Goal: Transaction & Acquisition: Purchase product/service

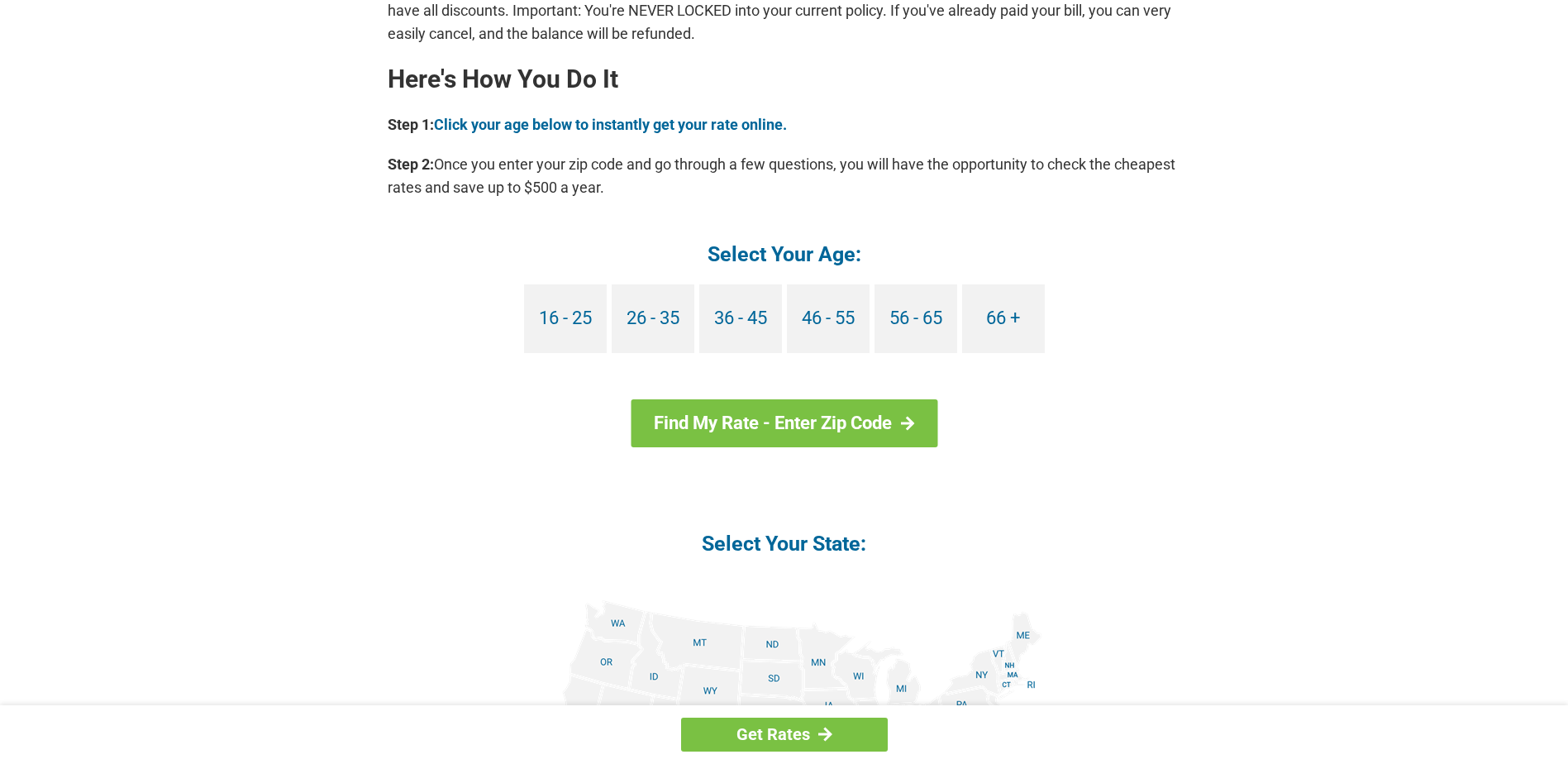
scroll to position [1405, 0]
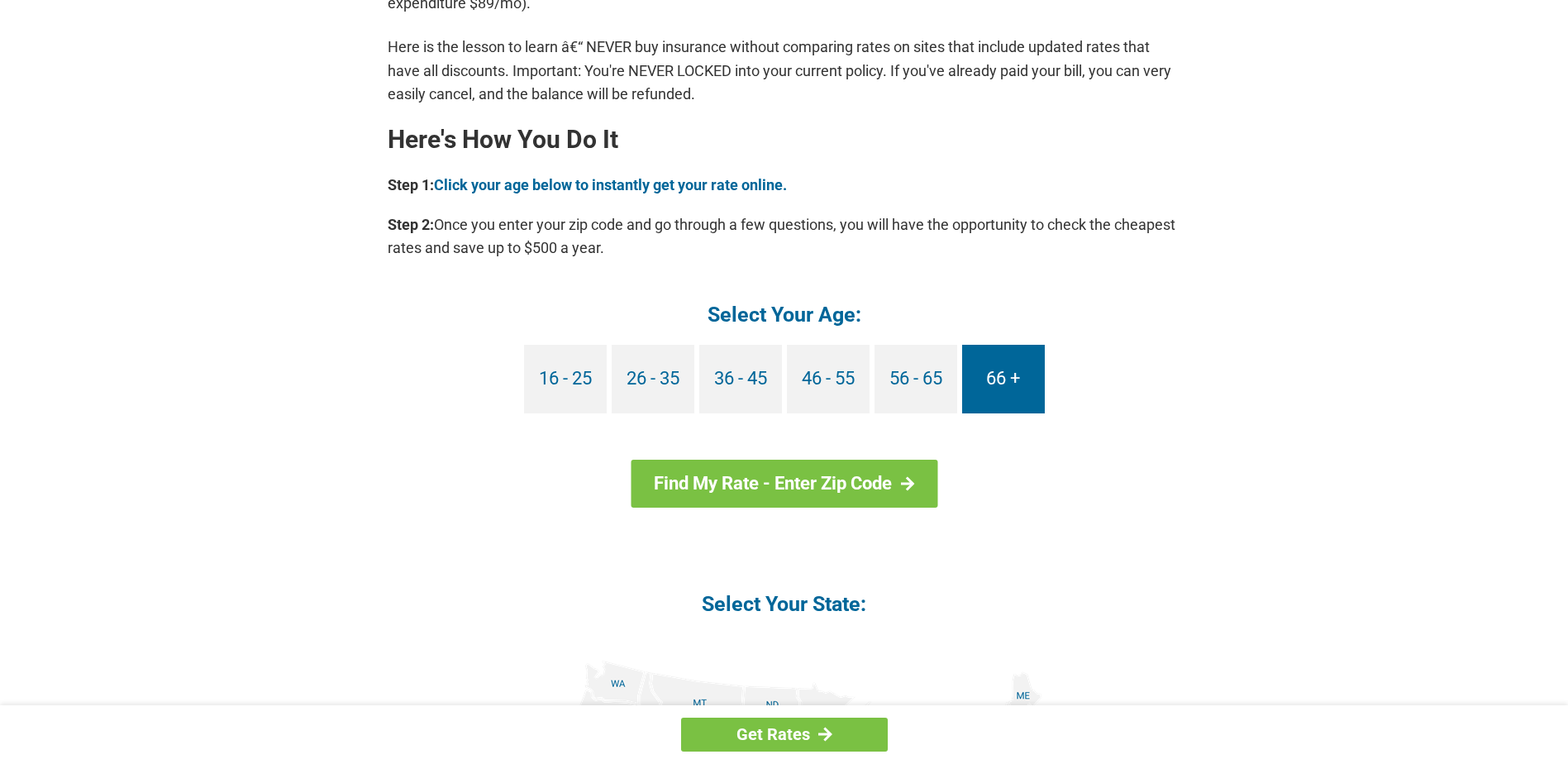
click at [997, 386] on link "66 +" at bounding box center [1003, 378] width 83 height 69
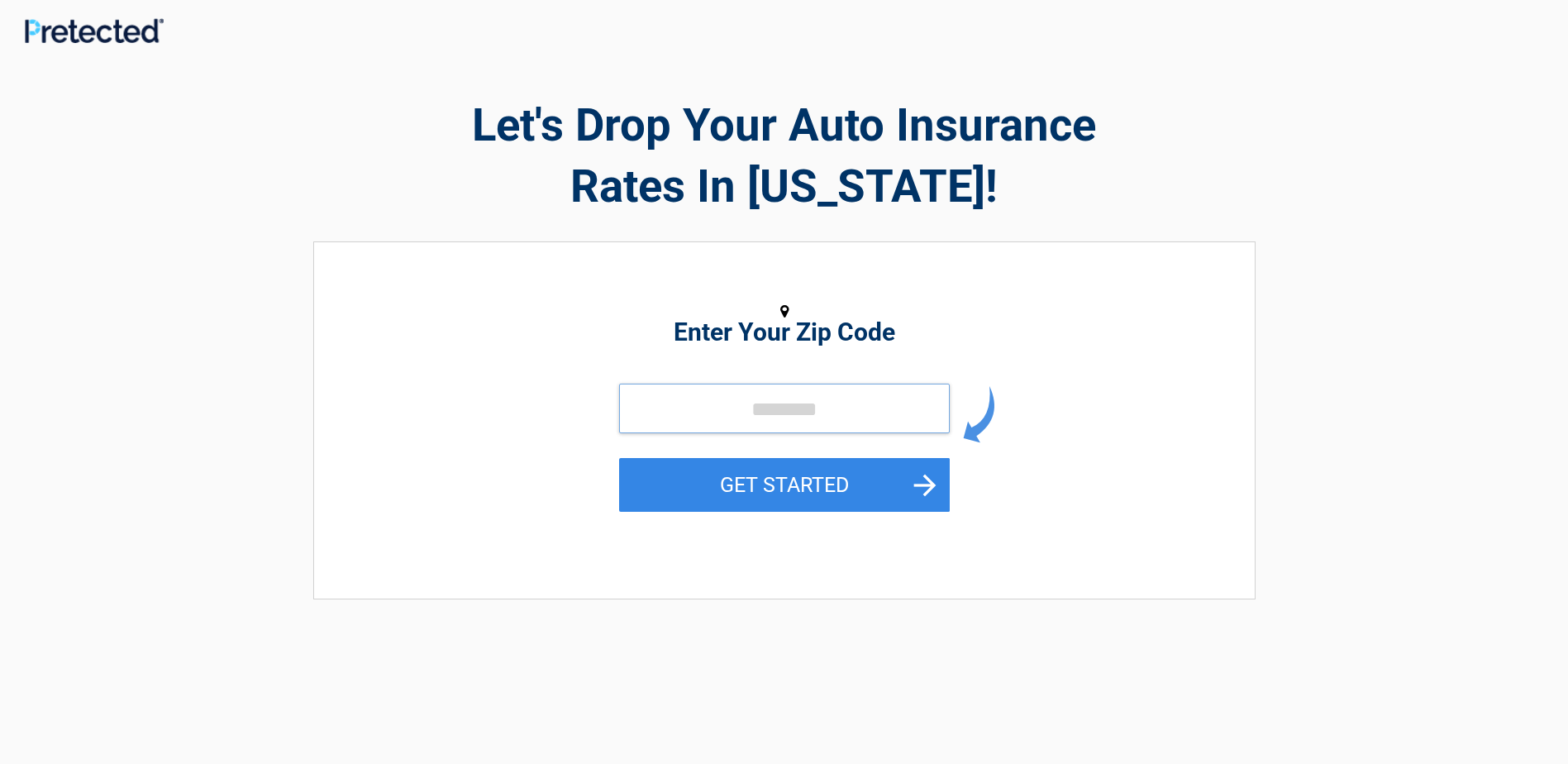
click at [690, 414] on input "tel" at bounding box center [784, 409] width 330 height 50
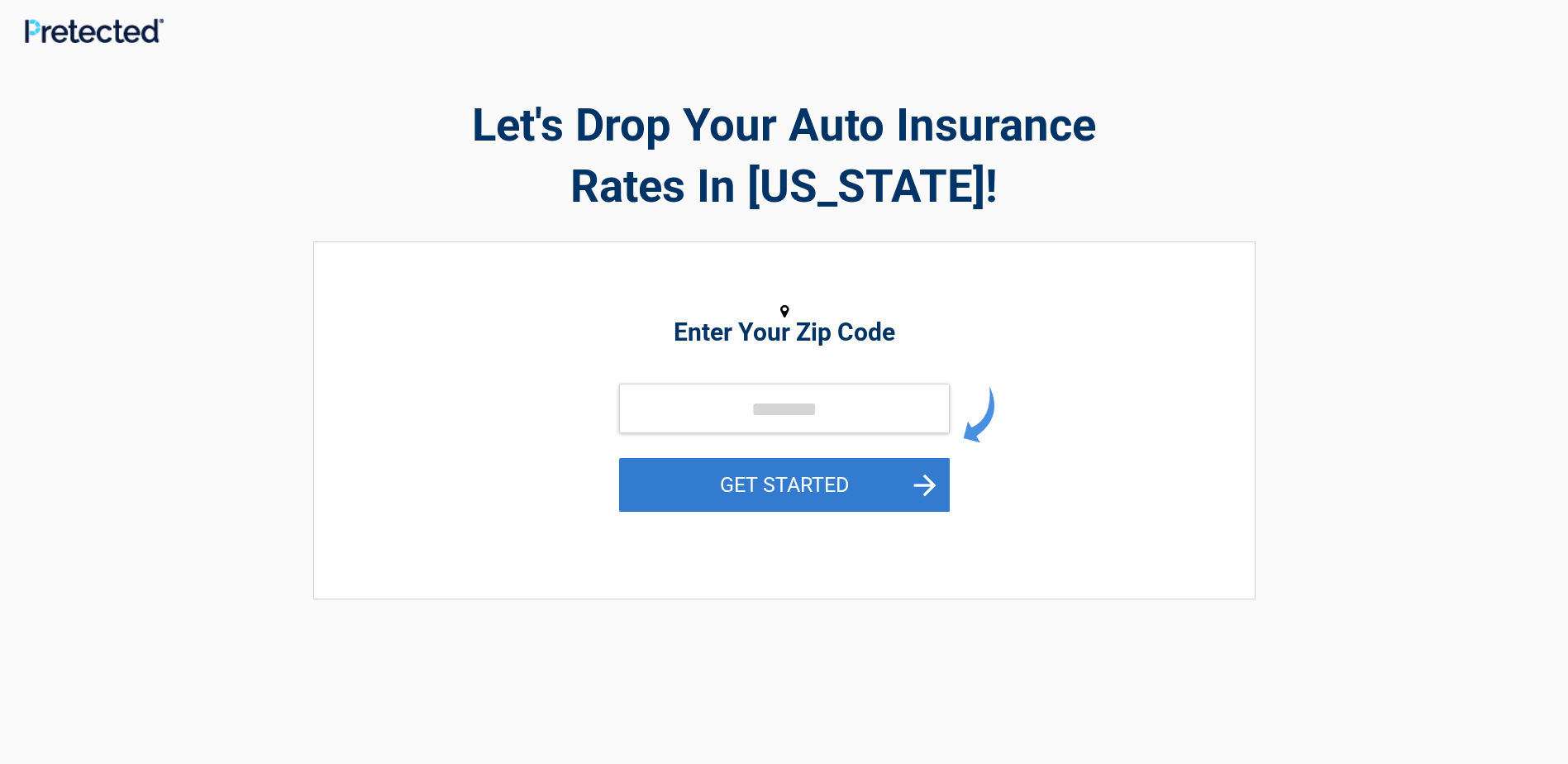
click at [930, 487] on button "GET STARTED" at bounding box center [784, 484] width 330 height 53
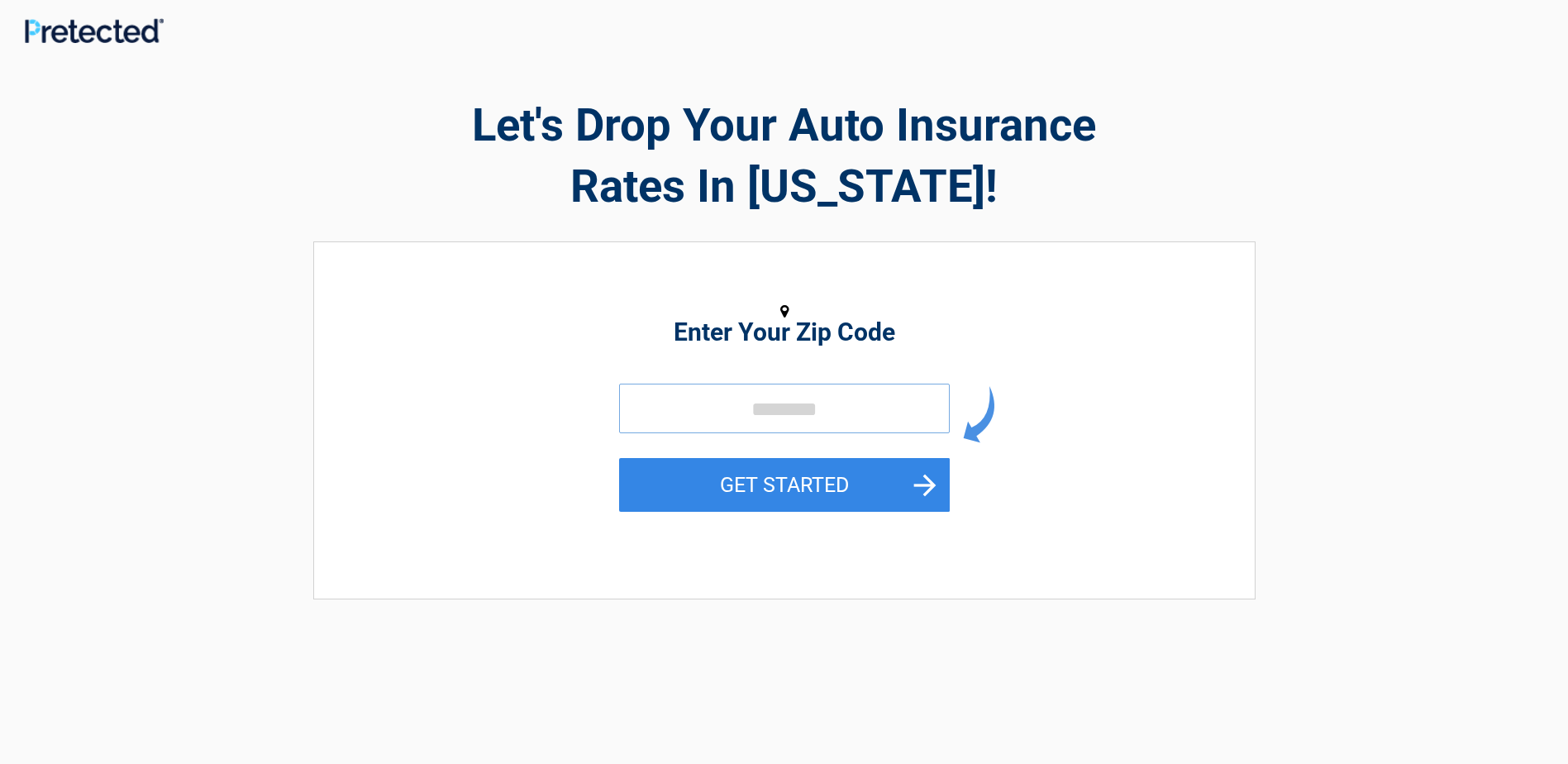
click at [803, 400] on input "tel" at bounding box center [784, 409] width 330 height 50
type input "*****"
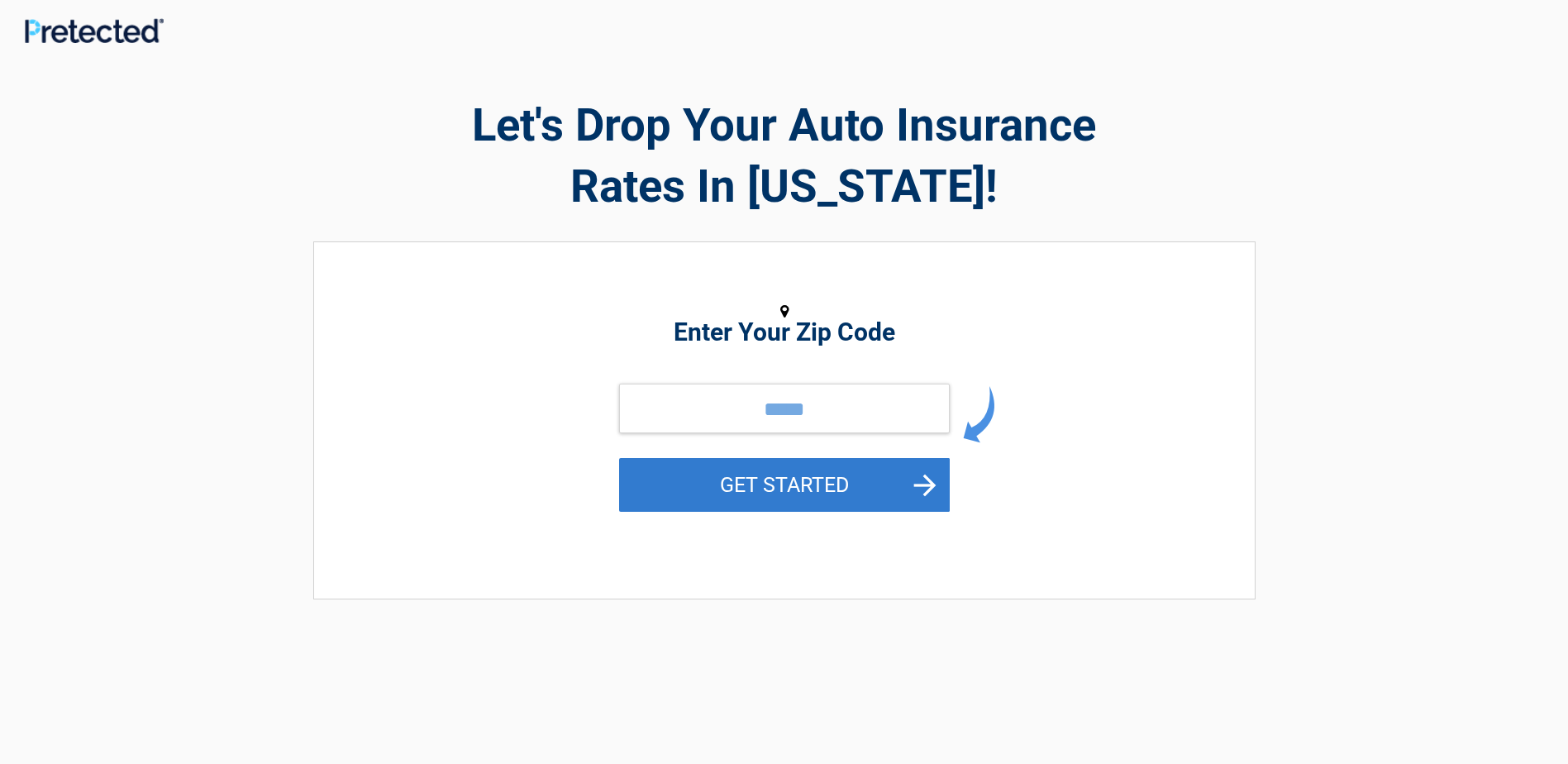
click at [906, 474] on button "GET STARTED" at bounding box center [784, 484] width 330 height 53
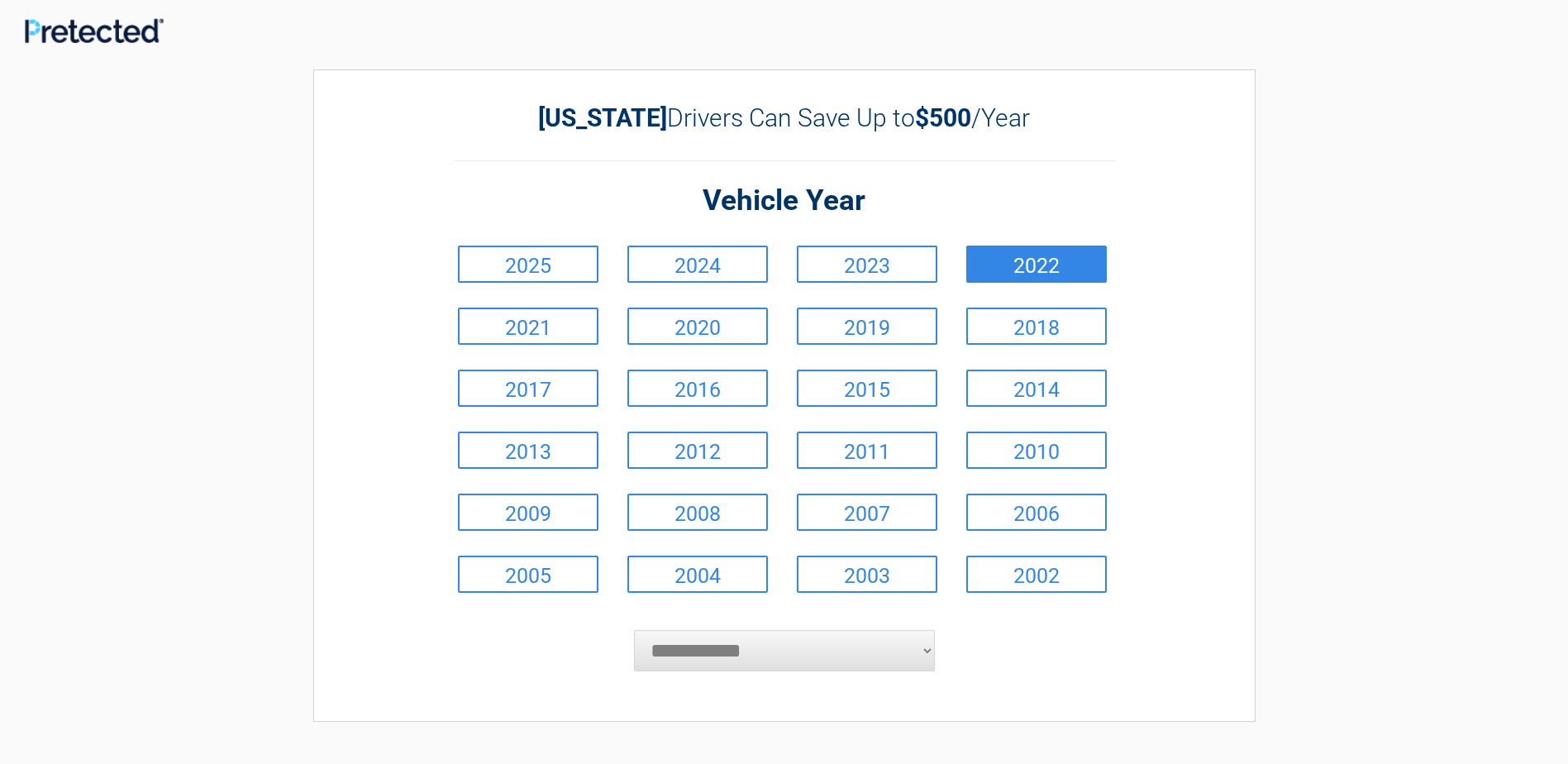
click at [1029, 256] on link "2022" at bounding box center [1036, 264] width 141 height 37
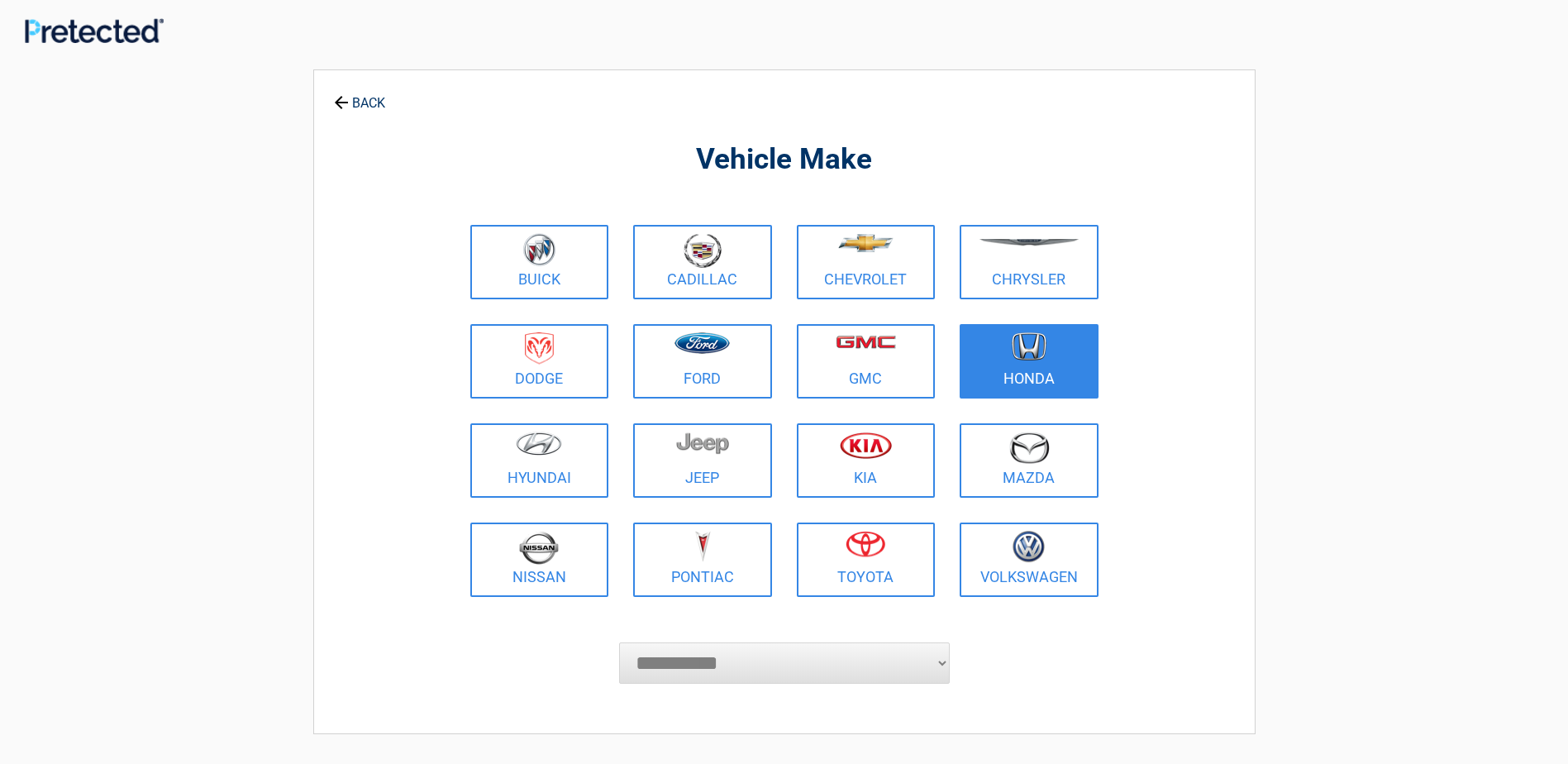
click at [1039, 371] on link "Honda" at bounding box center [1029, 362] width 139 height 75
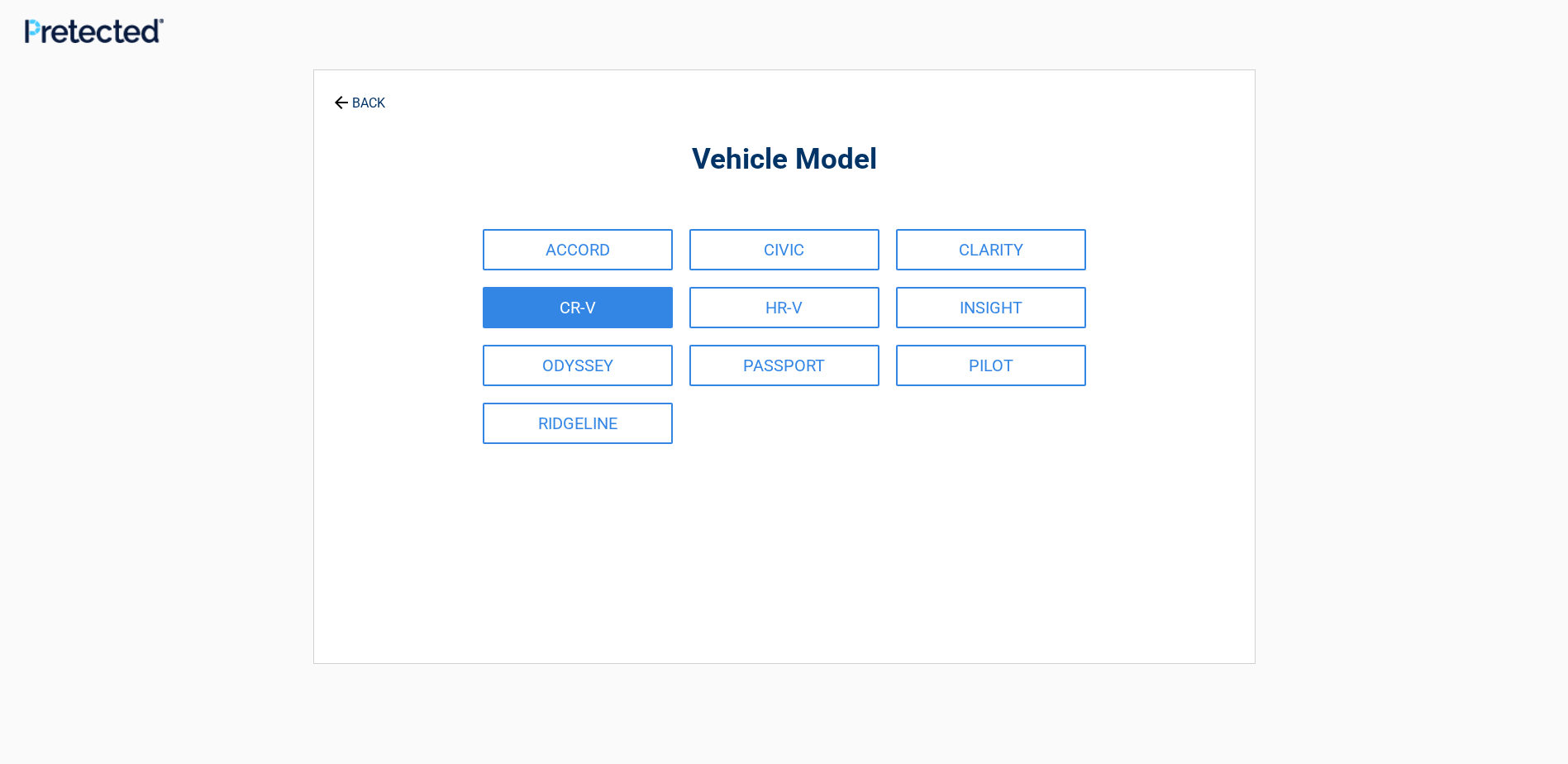
click at [559, 298] on link "CR-V" at bounding box center [578, 307] width 191 height 41
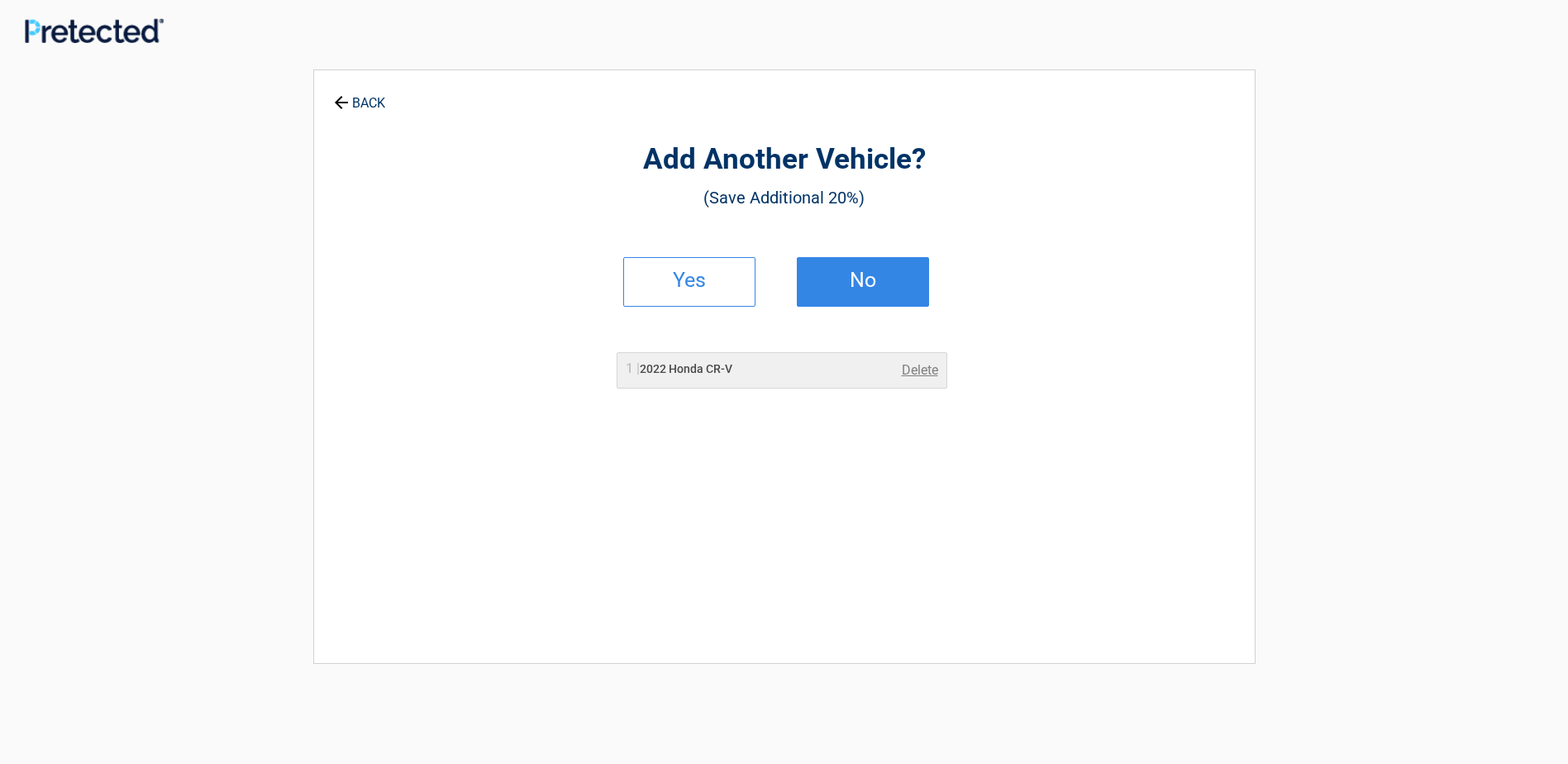
click at [848, 292] on link "No" at bounding box center [863, 282] width 133 height 50
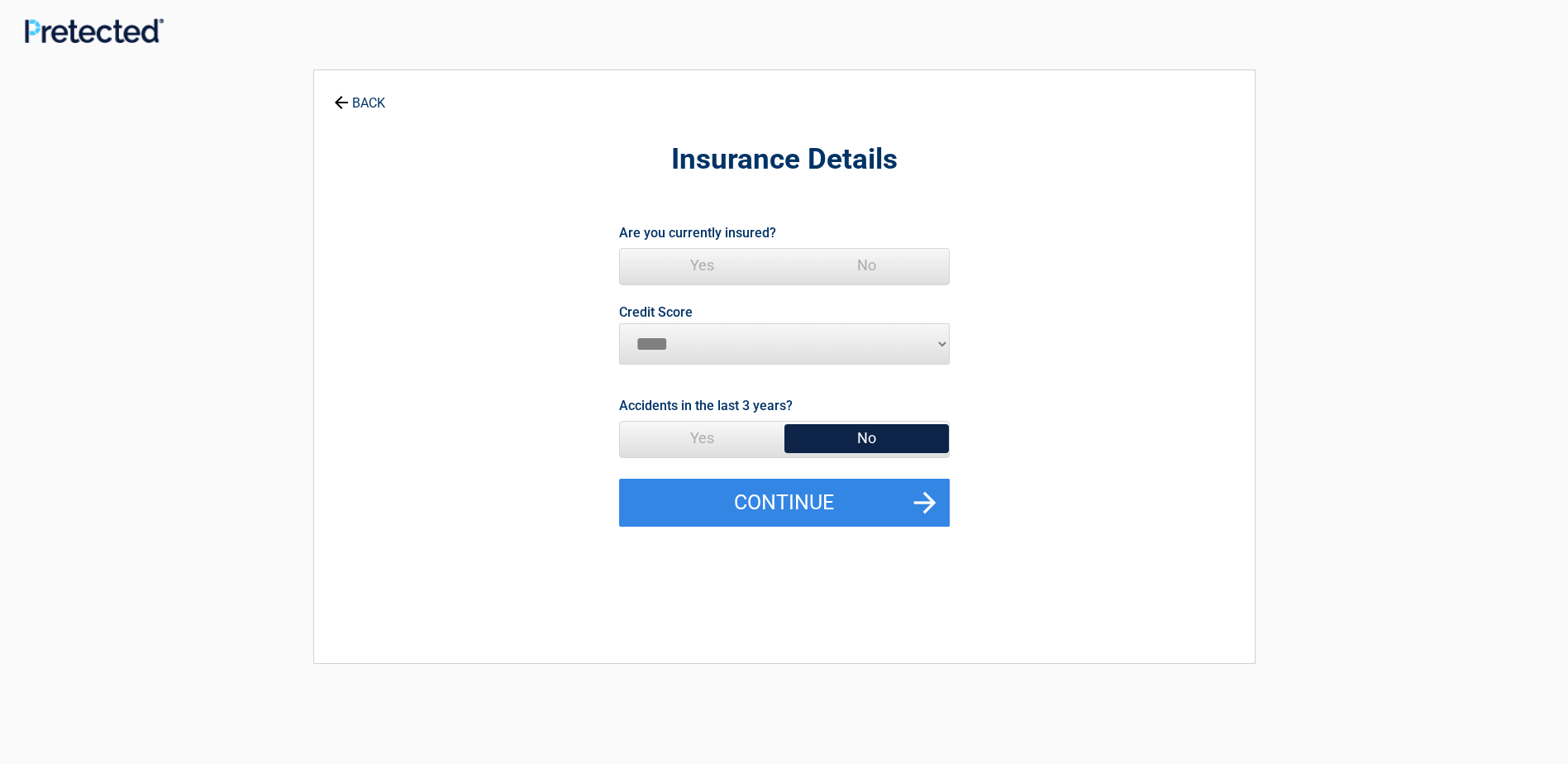
click at [695, 266] on span "Yes" at bounding box center [702, 264] width 165 height 33
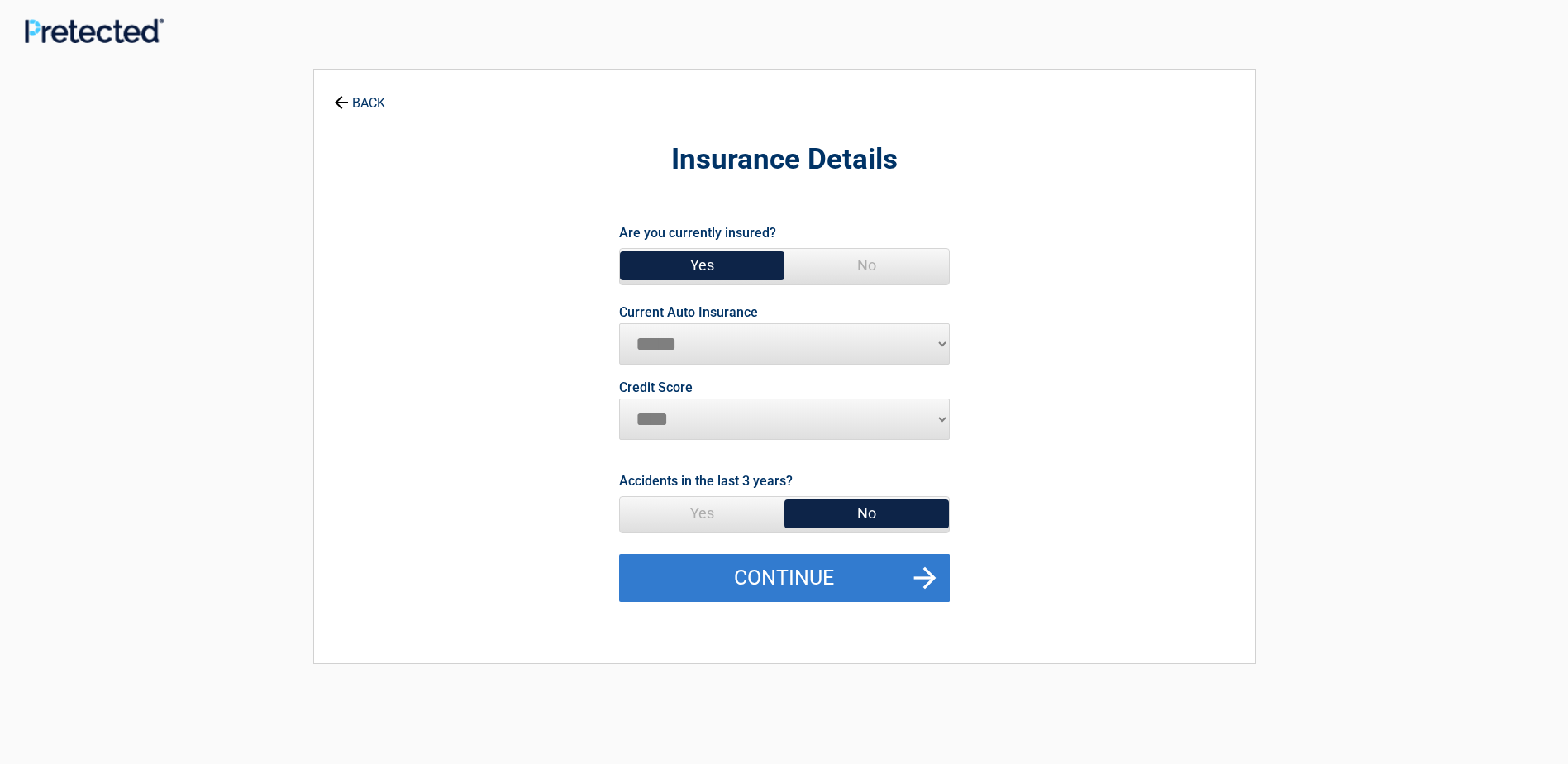
click at [930, 581] on button "Continue" at bounding box center [784, 578] width 330 height 48
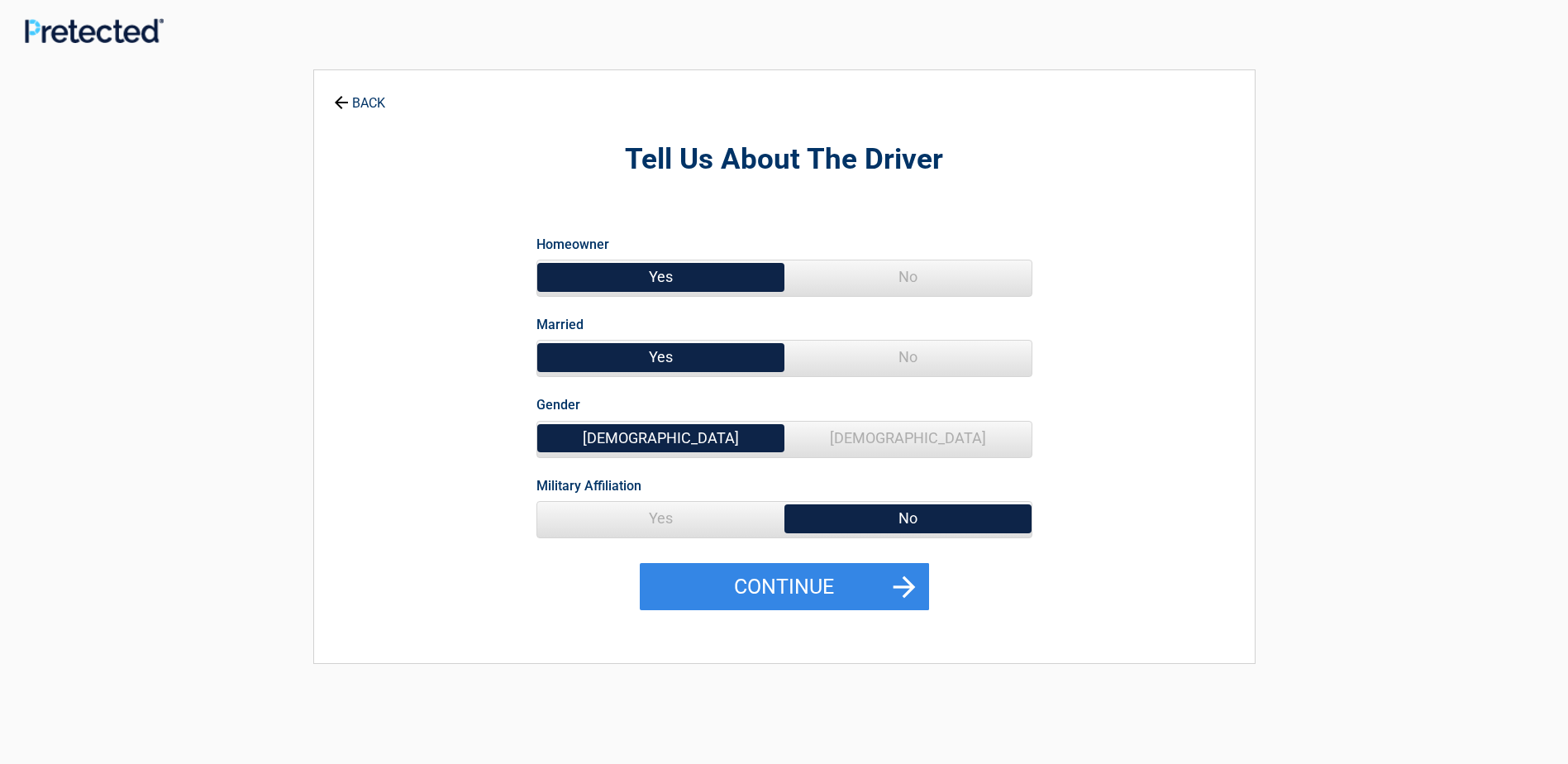
click at [618, 267] on span "Yes" at bounding box center [661, 276] width 248 height 33
click at [712, 367] on span "Yes" at bounding box center [661, 357] width 248 height 33
click at [689, 445] on span "[DEMOGRAPHIC_DATA]" at bounding box center [661, 438] width 248 height 33
click at [664, 515] on span "Yes" at bounding box center [661, 518] width 248 height 33
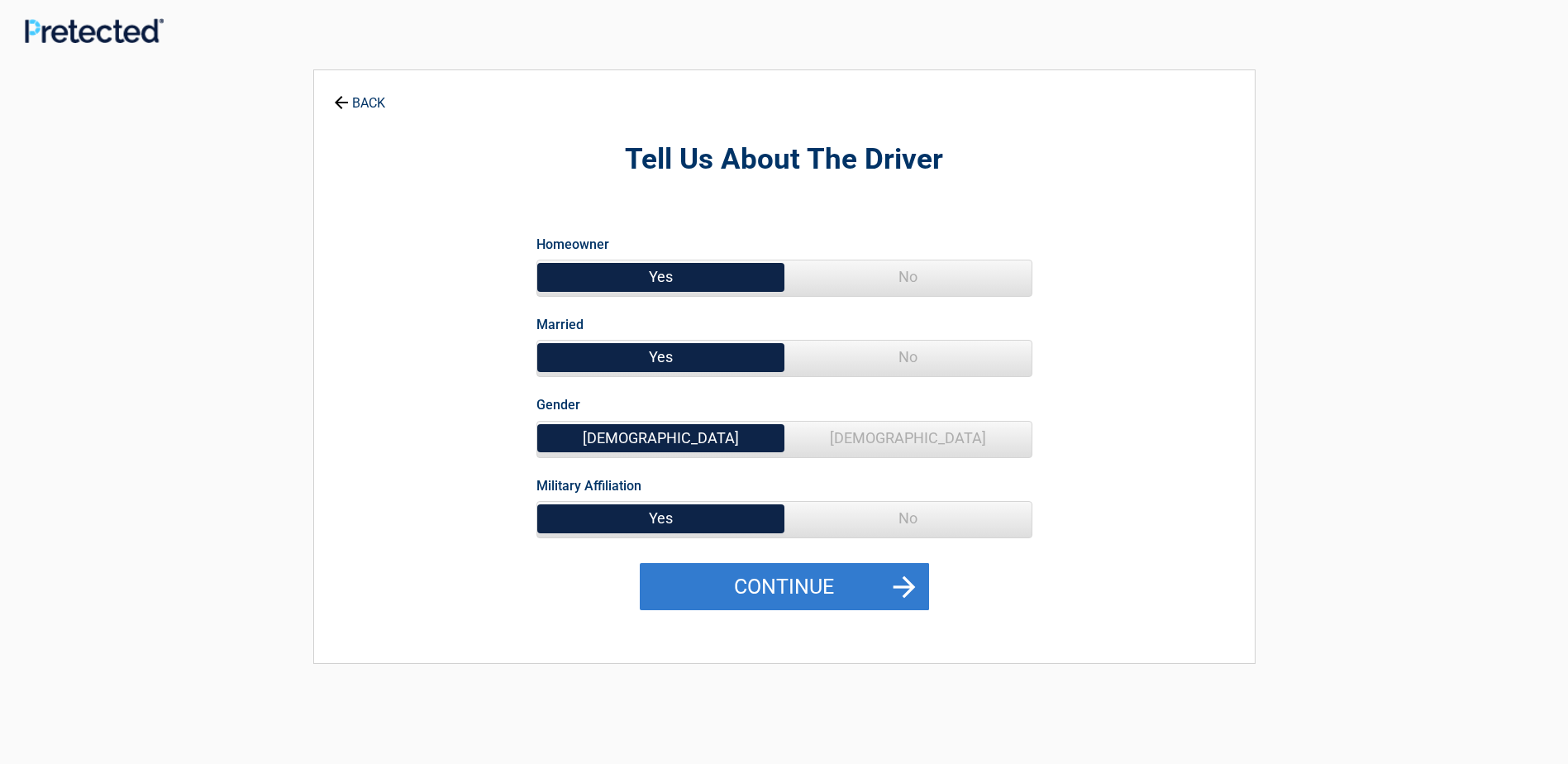
click at [881, 585] on button "Continue" at bounding box center [784, 587] width 289 height 48
